Goal: Task Accomplishment & Management: Complete application form

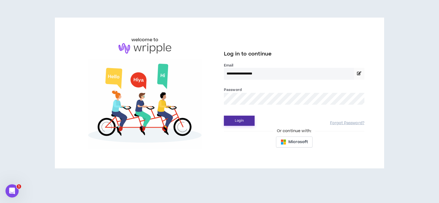
click at [231, 122] on button "Login" at bounding box center [239, 121] width 31 height 10
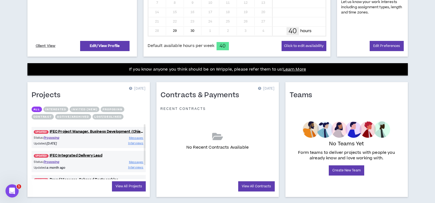
scroll to position [168, 0]
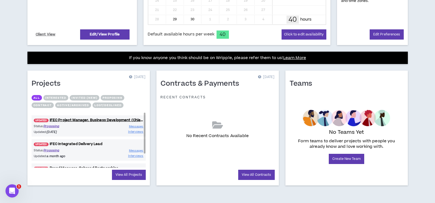
click at [87, 142] on link "UPDATED! IFEC Integrated Delivery Lead" at bounding box center [89, 143] width 114 height 5
